Goal: Task Accomplishment & Management: Complete application form

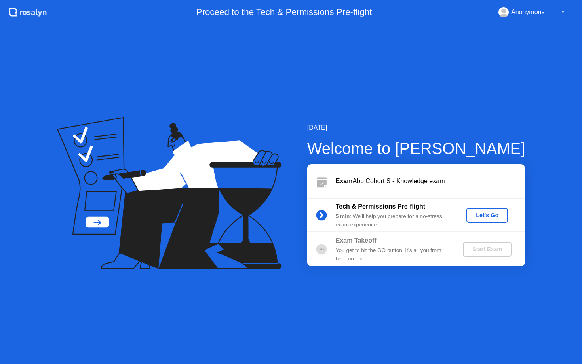
click at [485, 221] on button "Let's Go" at bounding box center [487, 215] width 42 height 15
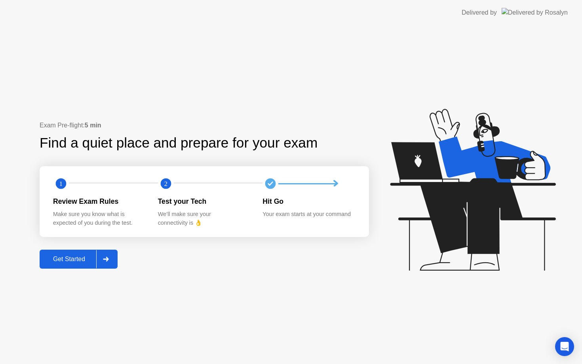
click at [70, 260] on div "Get Started" at bounding box center [69, 259] width 54 height 7
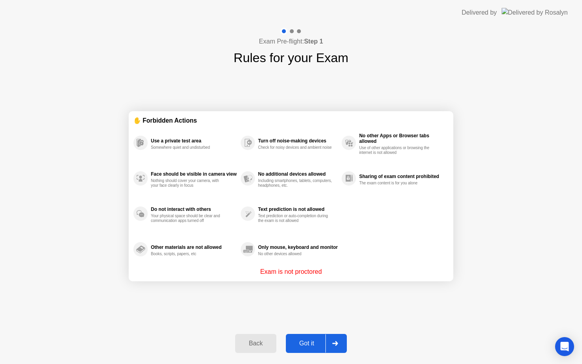
click at [318, 340] on div "Got it" at bounding box center [306, 343] width 37 height 7
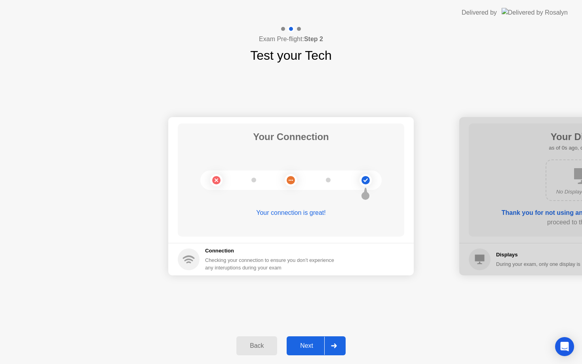
click at [318, 342] on div "Next" at bounding box center [306, 345] width 35 height 7
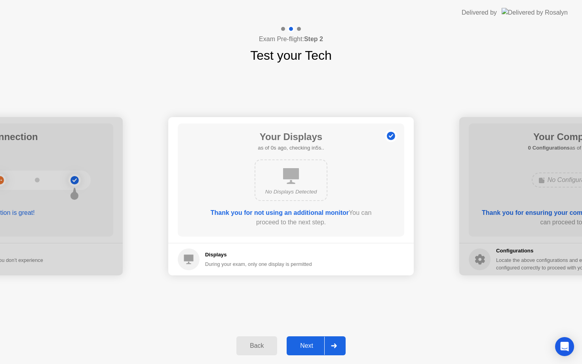
click at [330, 344] on div at bounding box center [333, 346] width 19 height 18
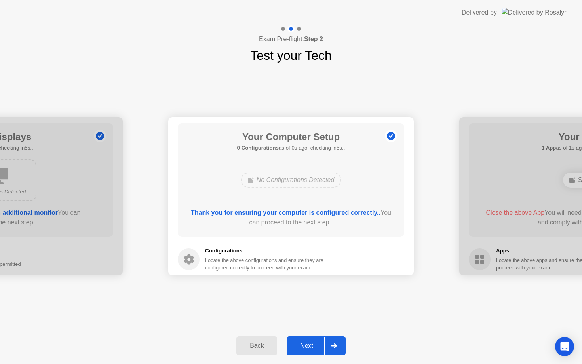
click at [330, 344] on div at bounding box center [333, 346] width 19 height 18
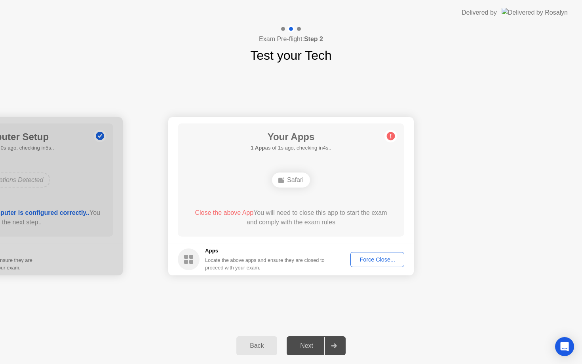
click at [371, 258] on div "Force Close..." at bounding box center [377, 259] width 48 height 6
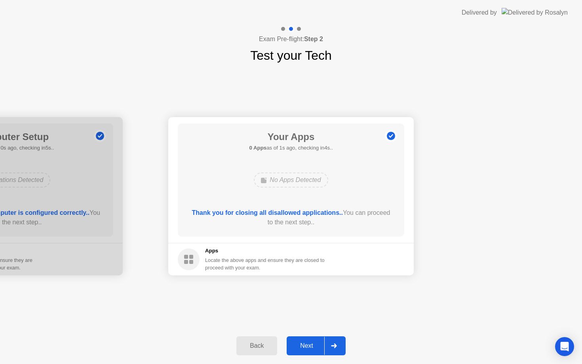
click at [326, 349] on div at bounding box center [333, 346] width 19 height 18
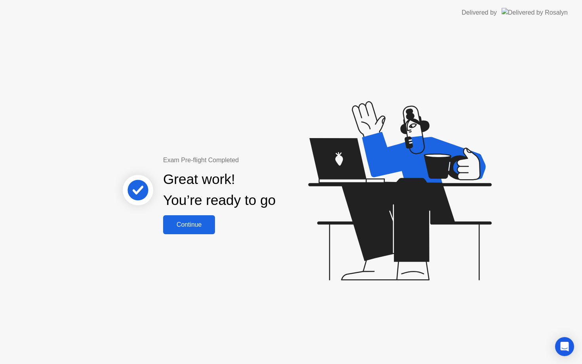
click at [199, 213] on div "Great work! You’re ready to go" at bounding box center [220, 190] width 214 height 50
click at [199, 221] on div "Continue" at bounding box center [188, 224] width 47 height 7
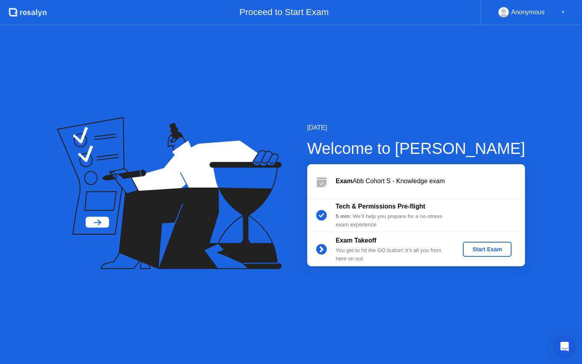
click at [481, 250] on div "Start Exam" at bounding box center [487, 249] width 42 height 6
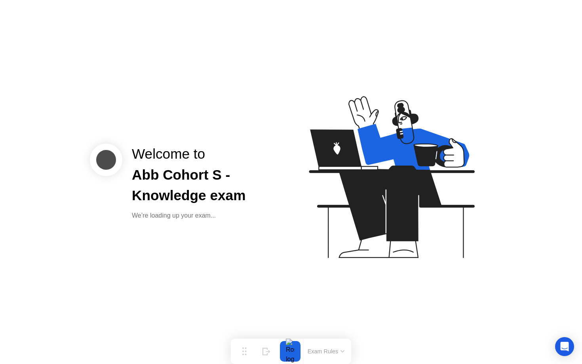
click at [337, 171] on icon at bounding box center [391, 177] width 165 height 162
